Goal: Contribute content: Add original content to the website for others to see

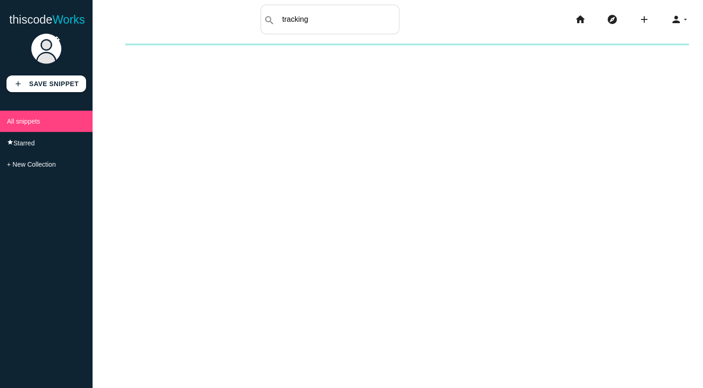
click at [496, 185] on div "New collection Cancel Create" at bounding box center [398, 238] width 611 height 388
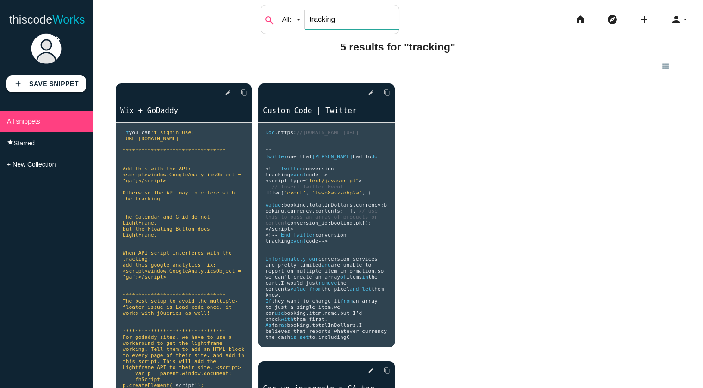
drag, startPoint x: 311, startPoint y: 20, endPoint x: 263, endPoint y: 20, distance: 47.7
click at [263, 20] on div "search All: All: Code: Title: Tag: All: Code: Title: Tag: tracking" at bounding box center [330, 20] width 139 height 30
drag, startPoint x: 326, startPoint y: 19, endPoint x: 373, endPoint y: 19, distance: 47.2
click at [373, 19] on input "tracking" at bounding box center [352, 19] width 94 height 19
type input "track"
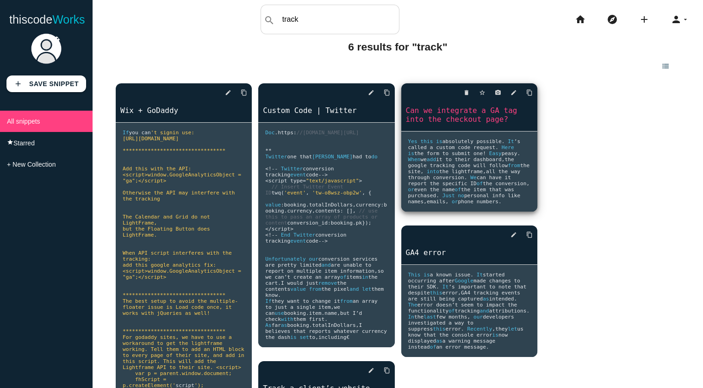
click at [455, 112] on link "Can we integrate a GA tag into the checkout page?" at bounding box center [470, 114] width 136 height 19
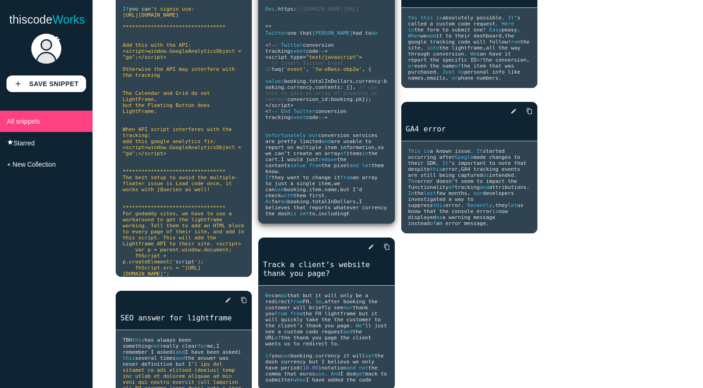
scroll to position [256, 0]
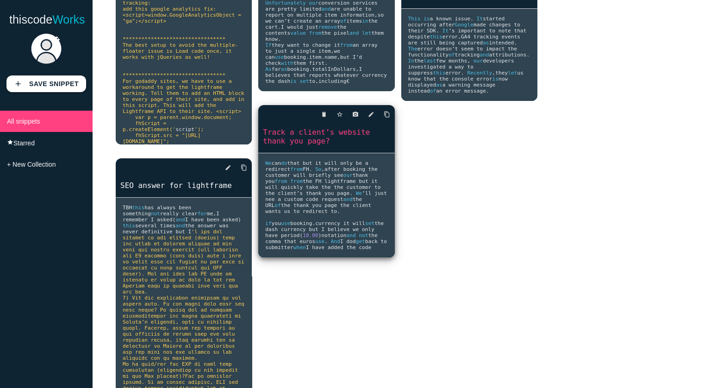
click at [300, 146] on link "Track a client’s website thank you page?" at bounding box center [326, 136] width 136 height 19
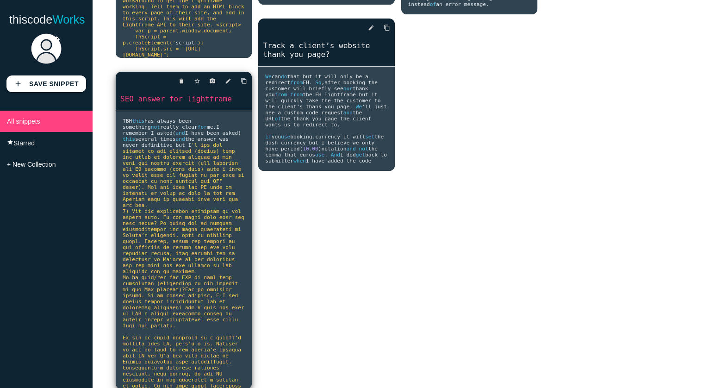
scroll to position [399, 0]
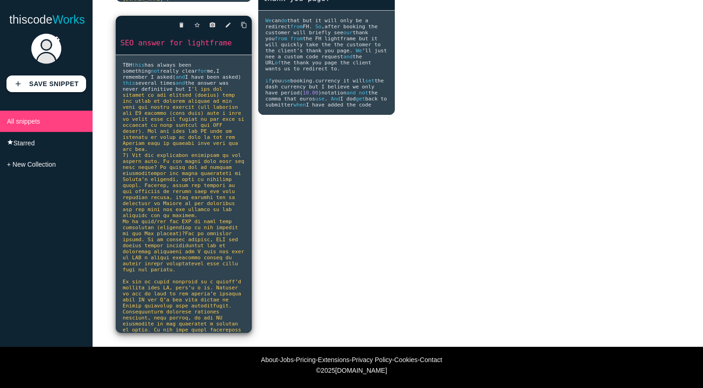
click at [164, 201] on span at bounding box center [255, 20] width 264 height 650
click at [194, 38] on link "SEO answer for lightframe" at bounding box center [184, 43] width 136 height 11
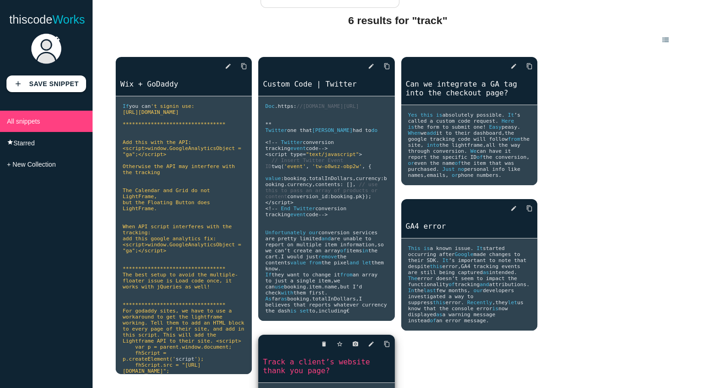
scroll to position [0, 0]
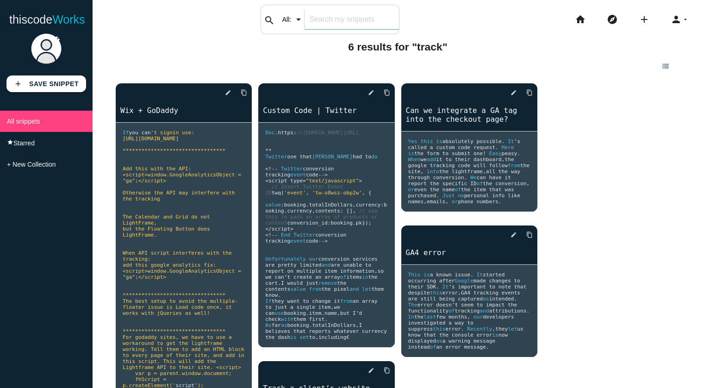
click at [333, 23] on input "text" at bounding box center [352, 19] width 94 height 19
click at [35, 20] on link "thiscode Works" at bounding box center [47, 20] width 76 height 30
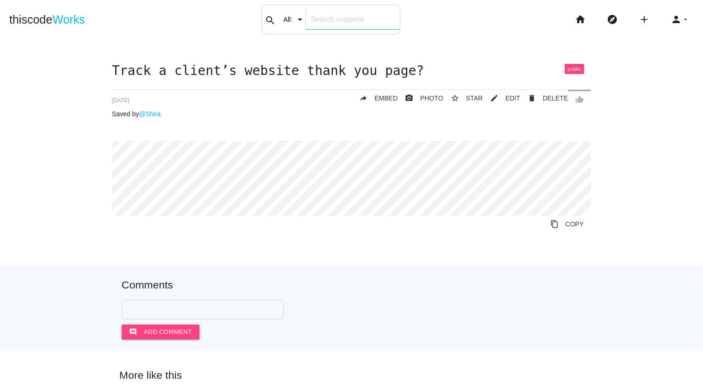
click at [351, 21] on input "text" at bounding box center [353, 19] width 94 height 19
click at [300, 100] on p "[DATE]" at bounding box center [351, 99] width 479 height 7
click at [505, 98] on link "mode_edit EDIT" at bounding box center [502, 98] width 38 height 17
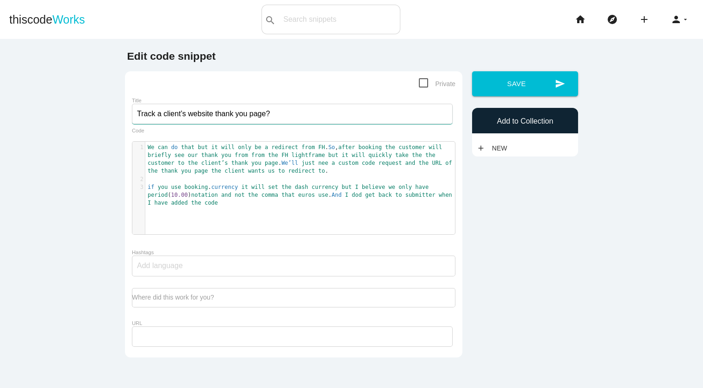
click at [299, 110] on input "Track a client’s website thank you page?" at bounding box center [292, 114] width 321 height 20
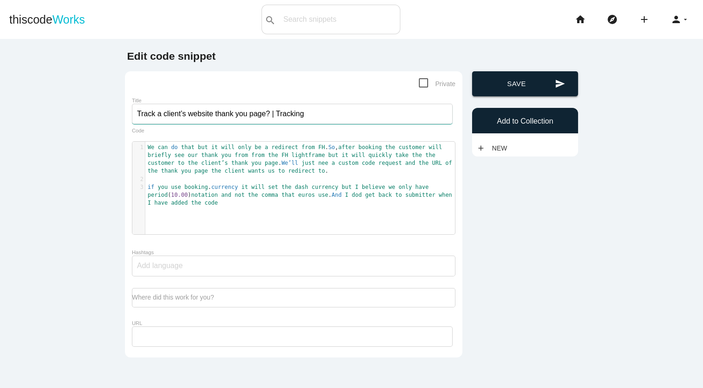
type input "Track a client’s website thank you page? | Tracking"
click at [517, 83] on button "send Save" at bounding box center [525, 83] width 106 height 25
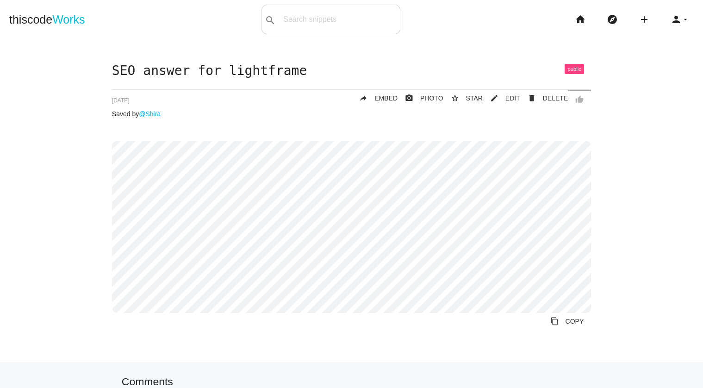
scroll to position [11, 0]
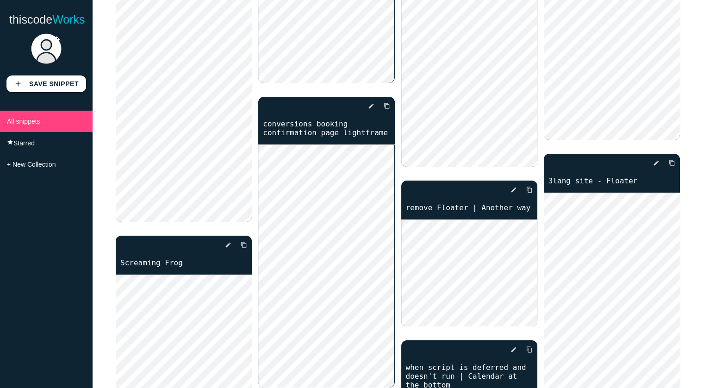
scroll to position [1340, 0]
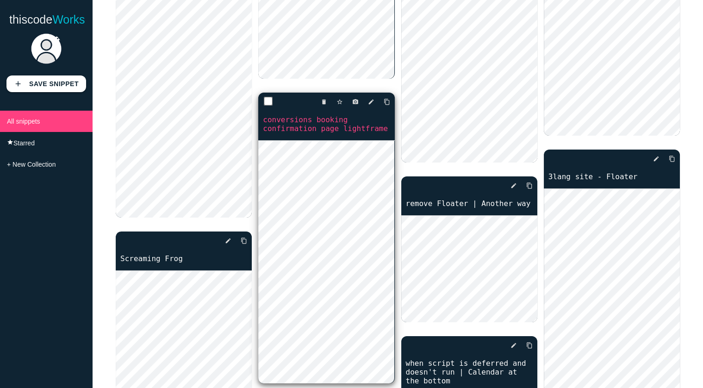
click at [317, 129] on link "conversions booking confirmation page lightframe" at bounding box center [326, 123] width 136 height 19
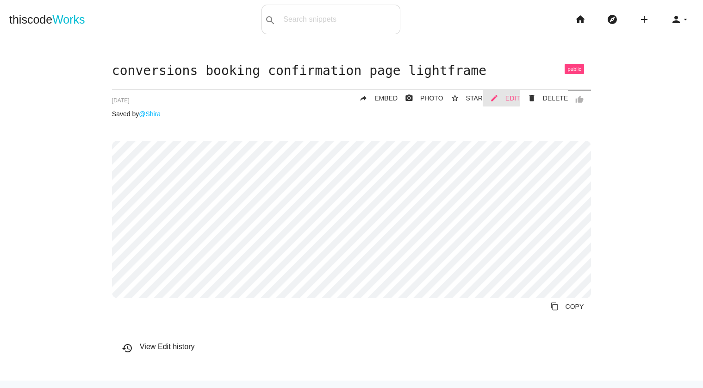
click at [509, 96] on span "EDIT" at bounding box center [513, 97] width 15 height 7
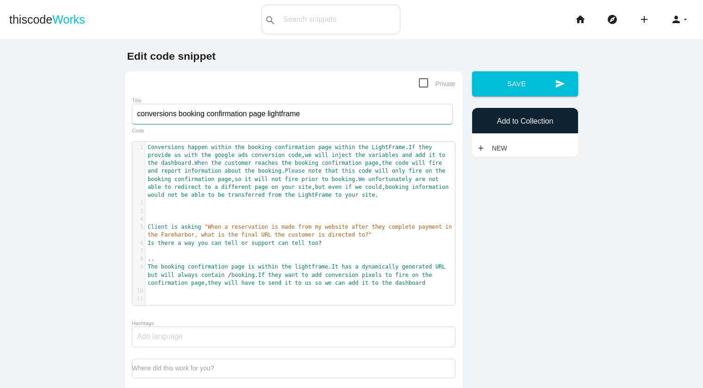
click at [347, 111] on input "conversions booking confirmation page lightframe" at bounding box center [292, 114] width 321 height 20
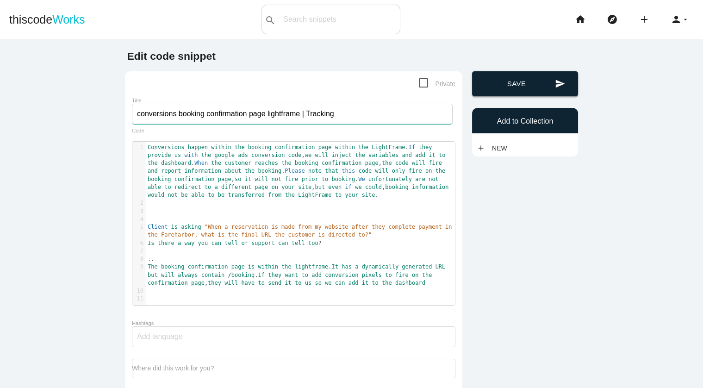
type input "conversions booking confirmation page lightframe | Tracking"
click at [496, 80] on button "send Save" at bounding box center [525, 83] width 106 height 25
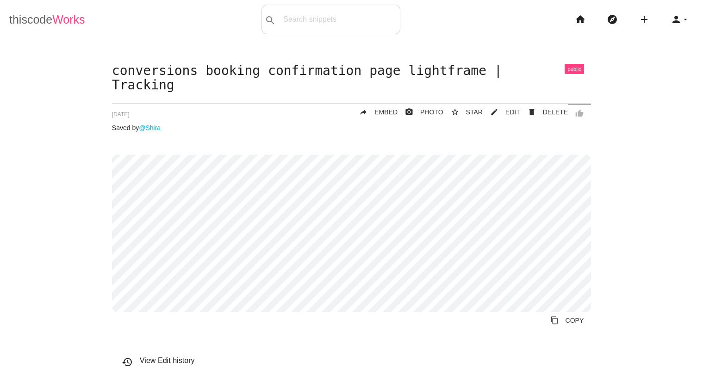
click at [35, 15] on link "thiscode Works" at bounding box center [47, 20] width 76 height 30
